Goal: Task Accomplishment & Management: Manage account settings

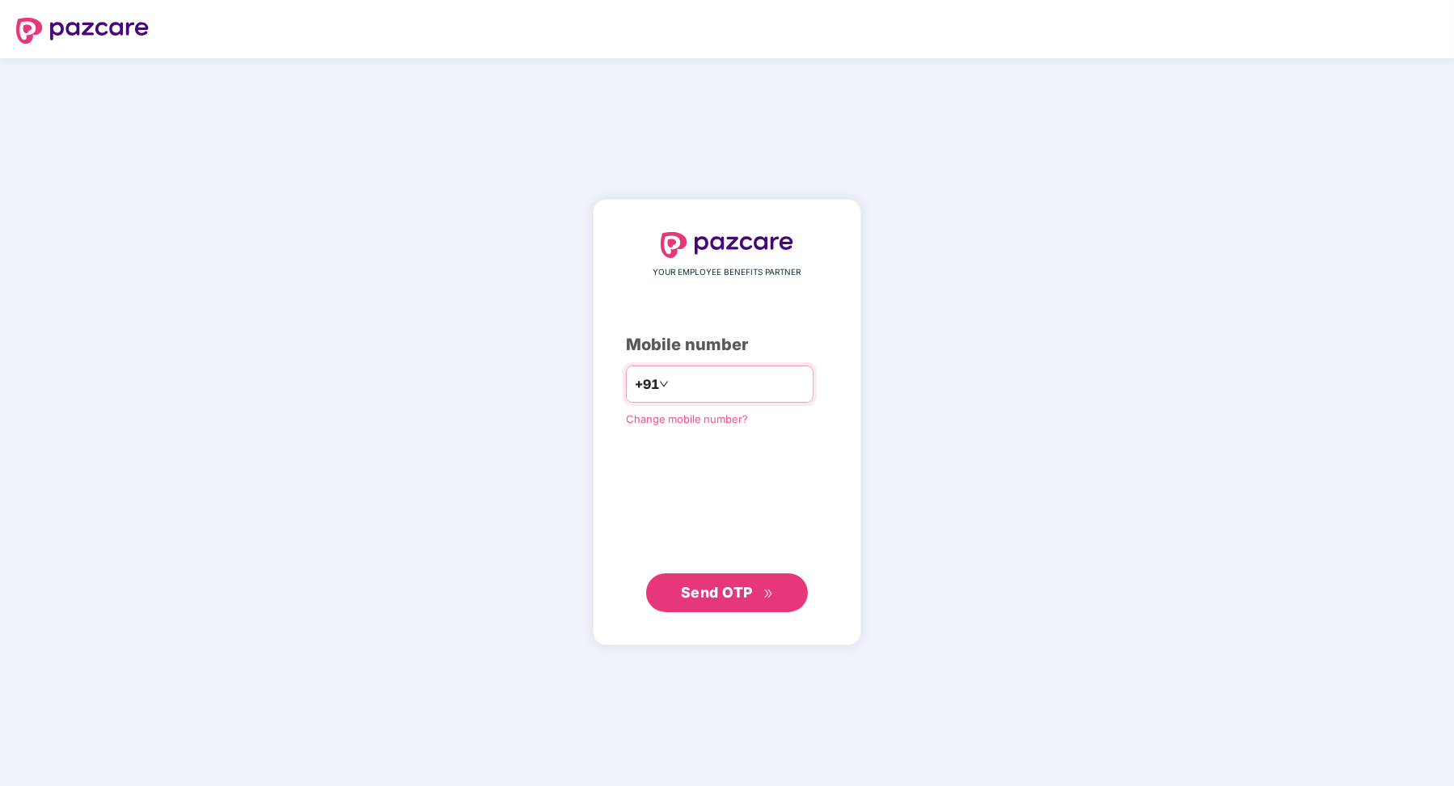
type input "**********"
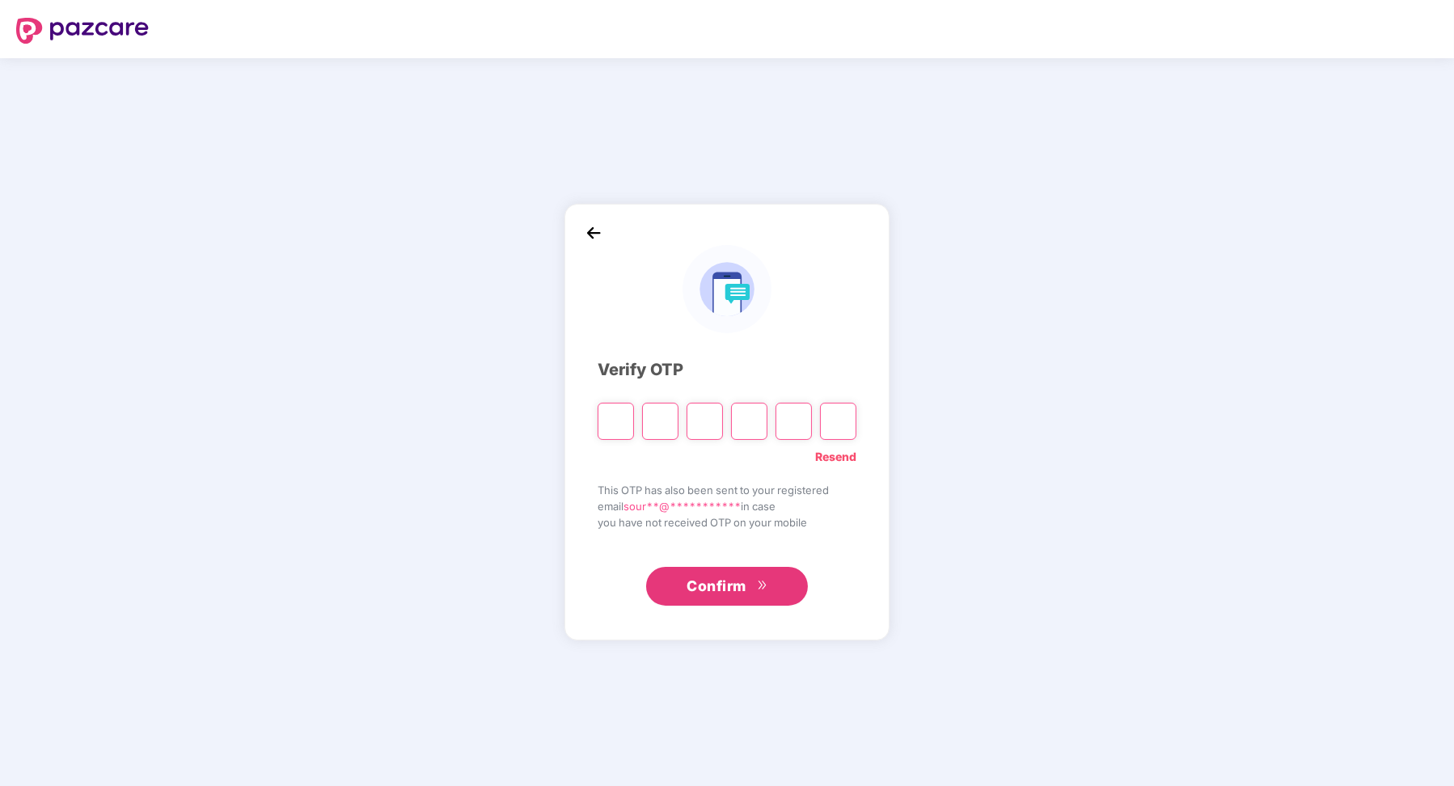
click at [832, 448] on link "Resend" at bounding box center [835, 457] width 41 height 18
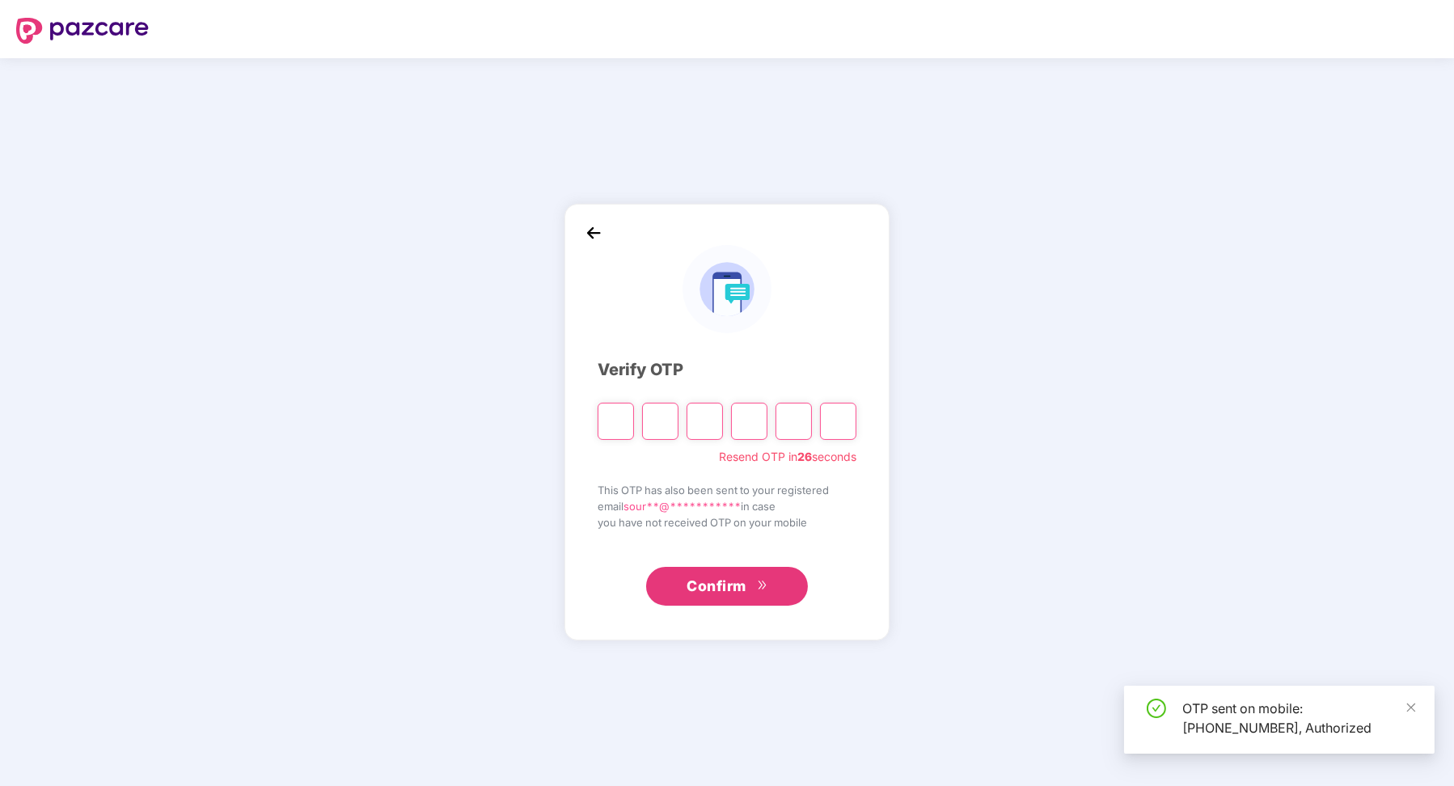
click at [611, 416] on input "Please enter verification code. Digit 1" at bounding box center [616, 421] width 36 height 37
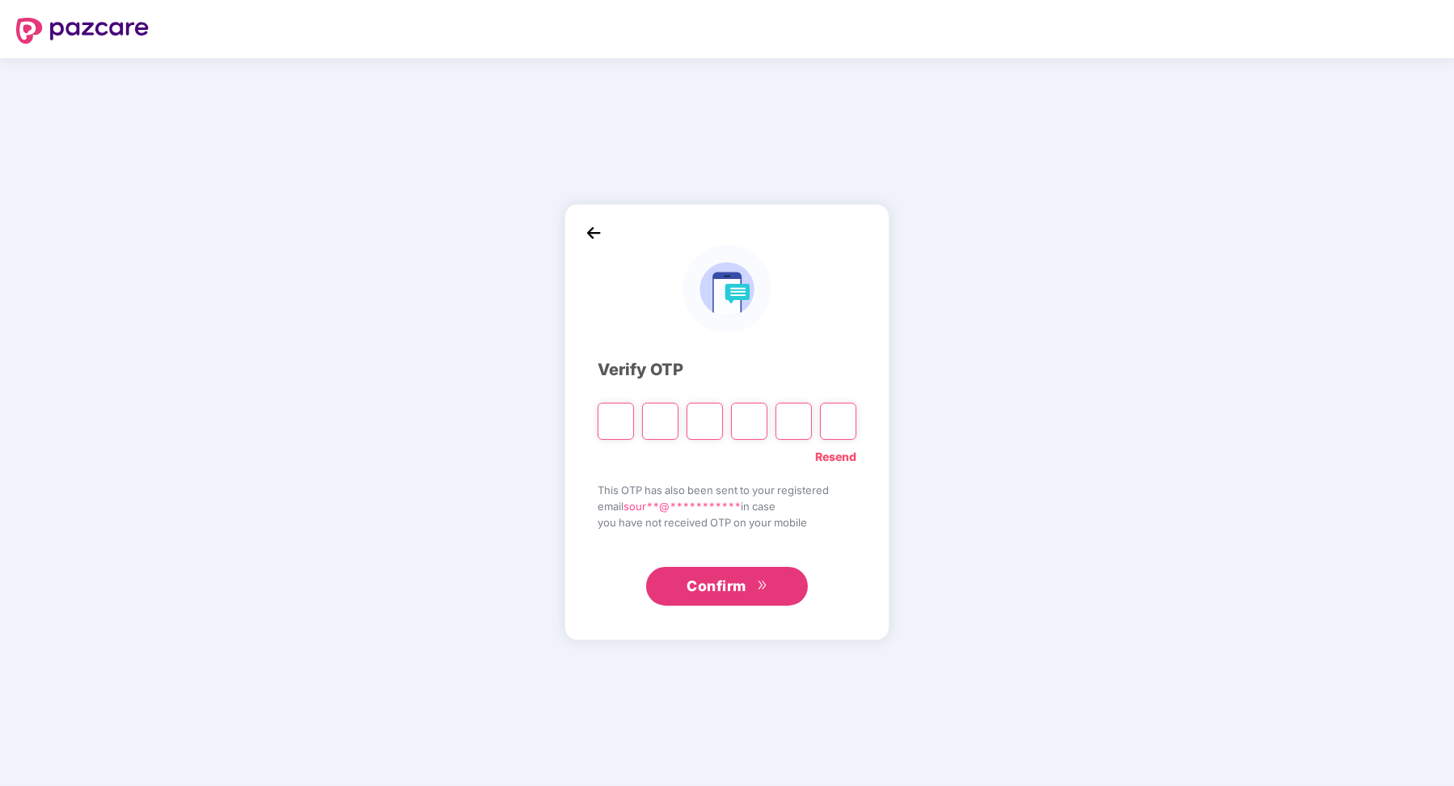
type input "*"
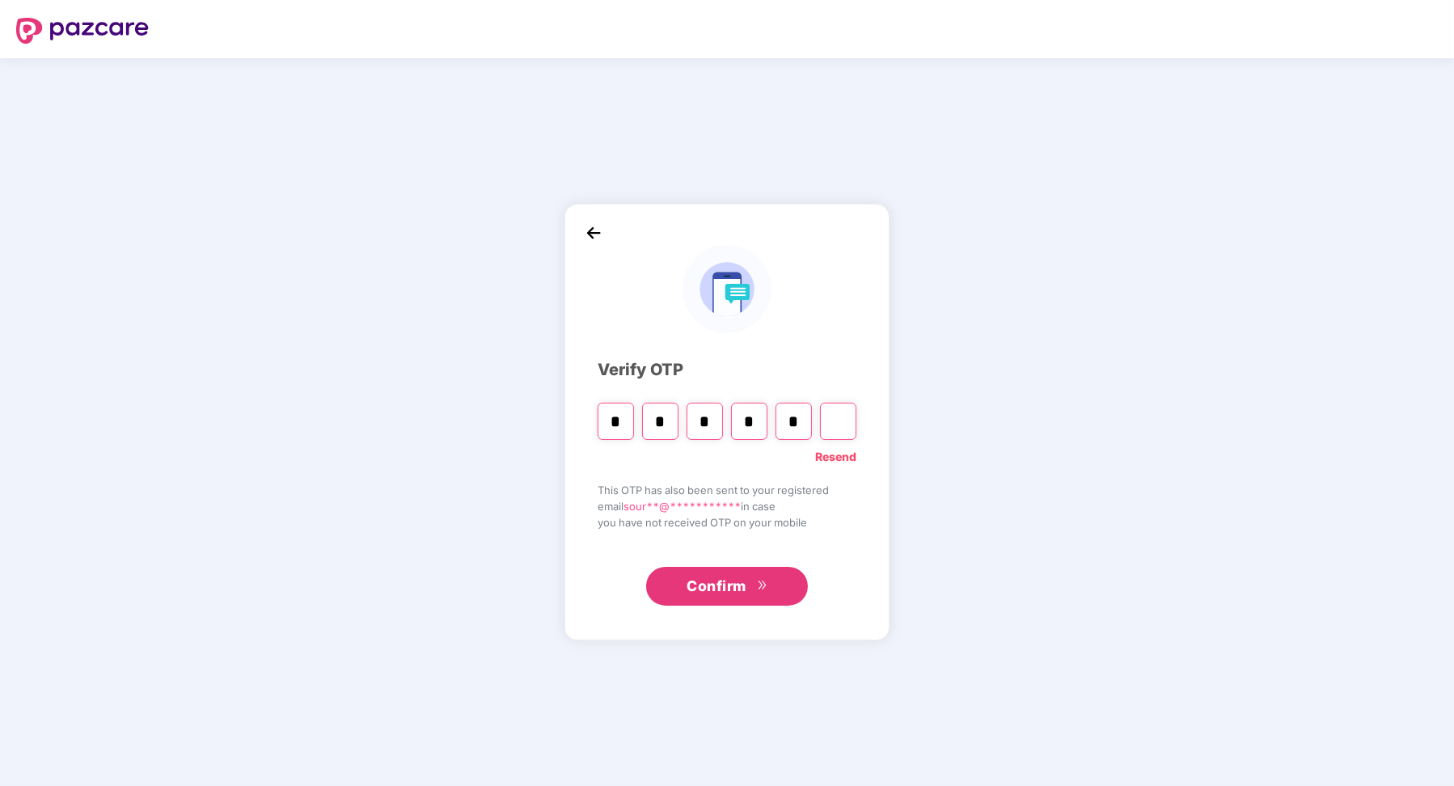
type input "*"
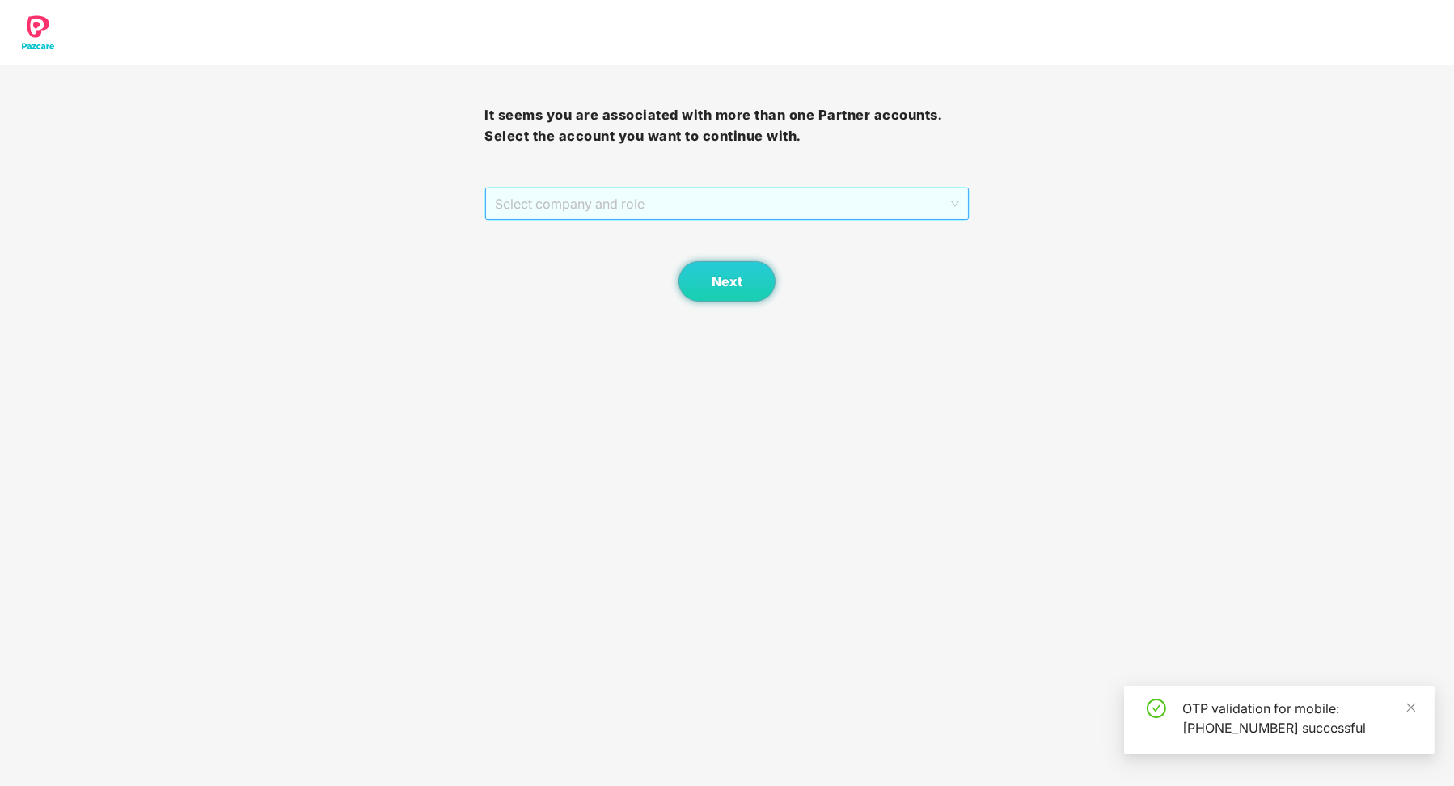
click at [548, 218] on span "Select company and role" at bounding box center [726, 203] width 463 height 31
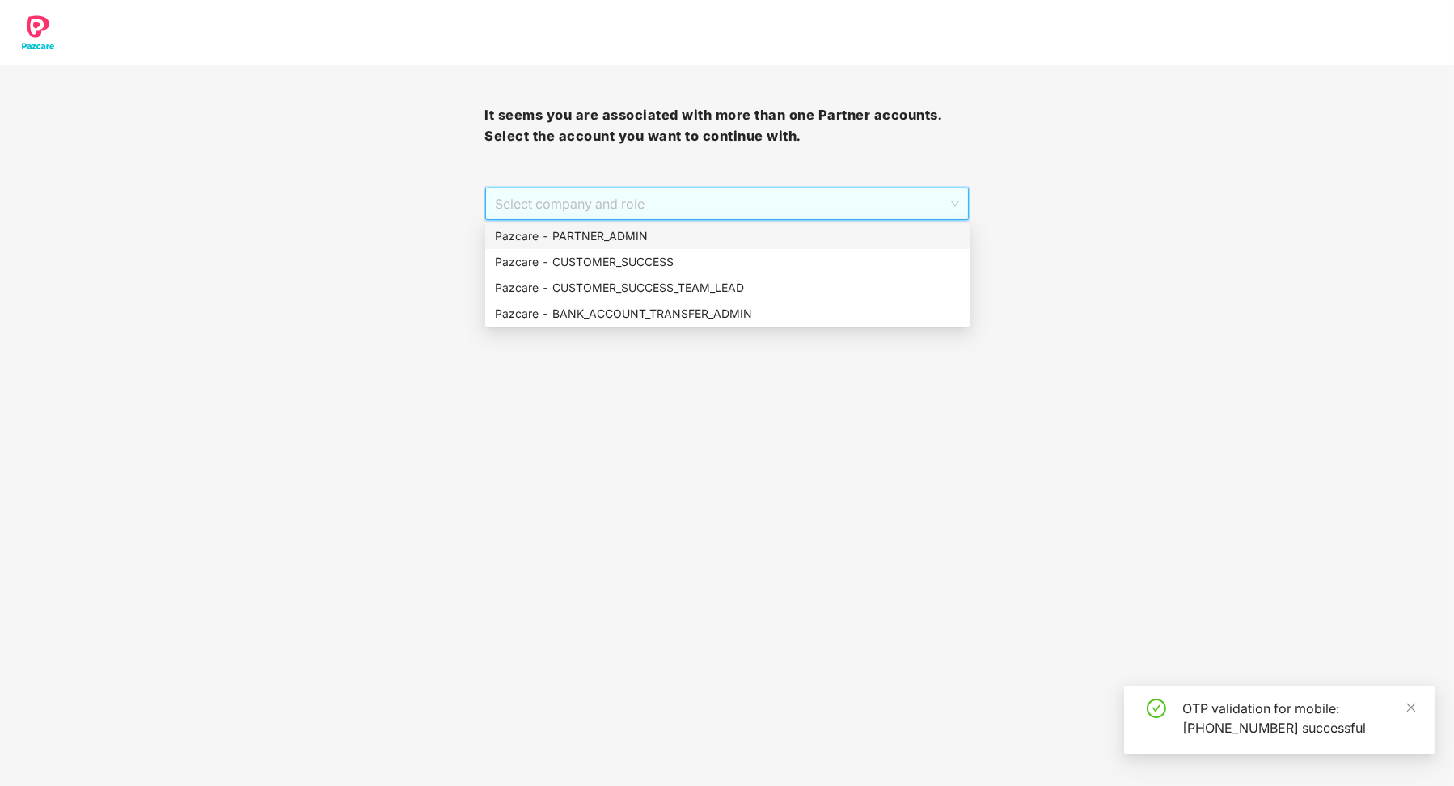
click at [549, 236] on div "Pazcare - PARTNER_ADMIN" at bounding box center [727, 236] width 465 height 18
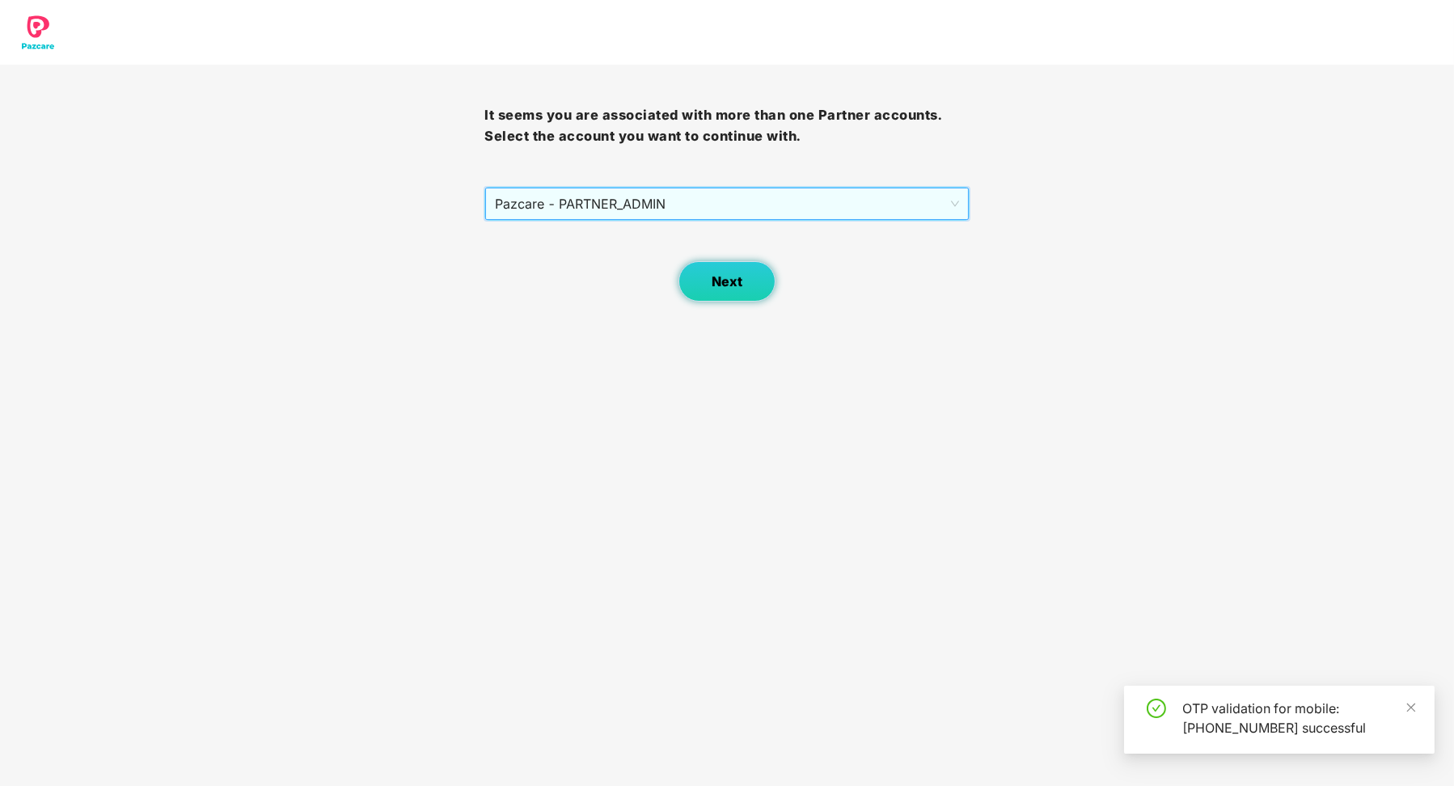
click at [699, 291] on button "Next" at bounding box center [727, 281] width 97 height 40
